Goal: Task Accomplishment & Management: Use online tool/utility

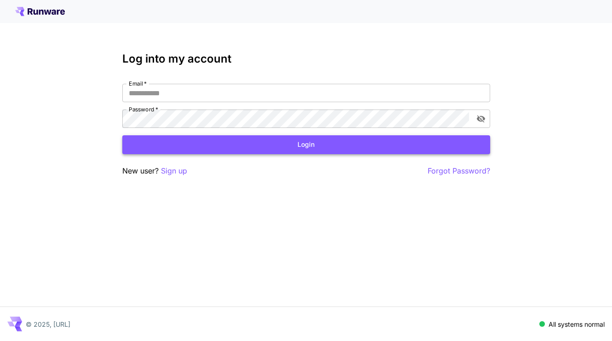
type input "**********"
click at [362, 141] on button "Login" at bounding box center [306, 144] width 368 height 19
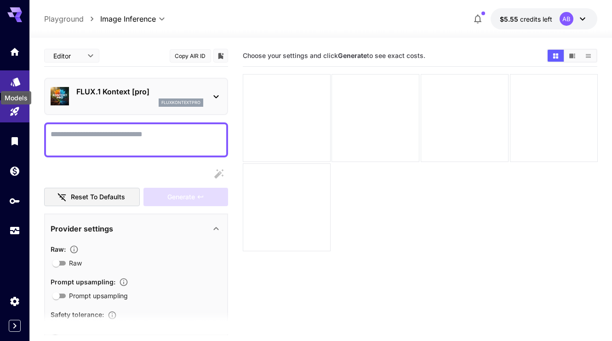
click at [15, 79] on icon "Models" at bounding box center [16, 78] width 10 height 9
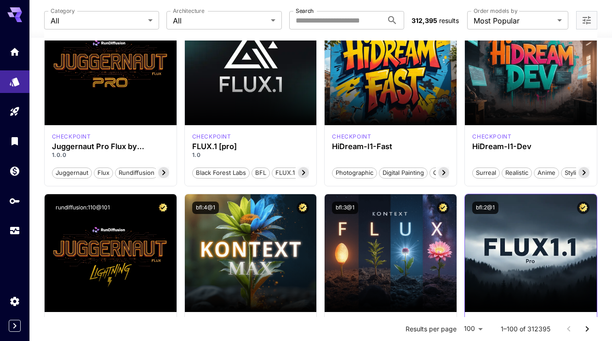
scroll to position [119, 0]
